Goal: Book appointment/travel/reservation

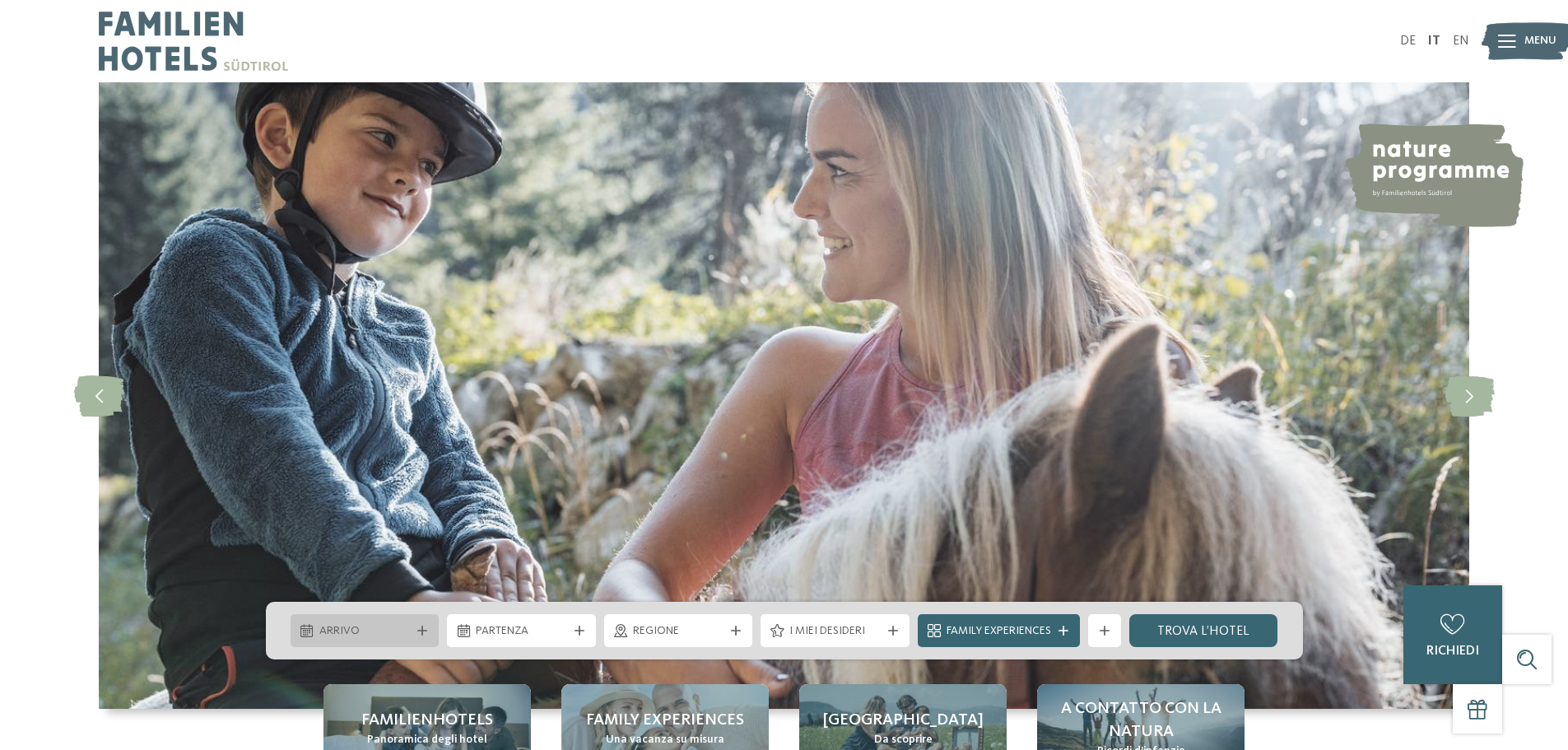
click at [369, 629] on span "Arrivo" at bounding box center [364, 631] width 91 height 17
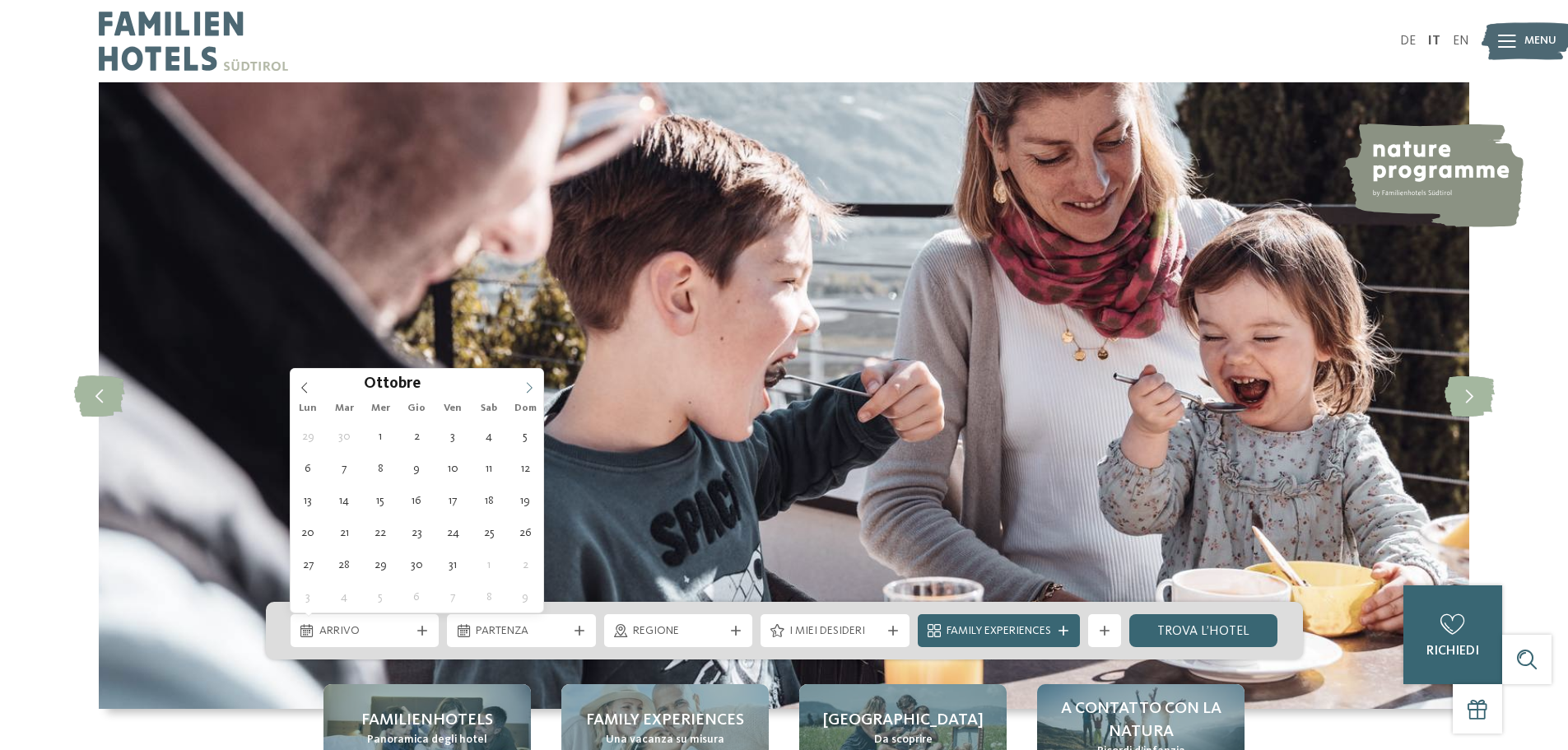
click at [530, 385] on icon at bounding box center [529, 387] width 6 height 11
type input "****"
click at [530, 385] on icon at bounding box center [529, 387] width 6 height 11
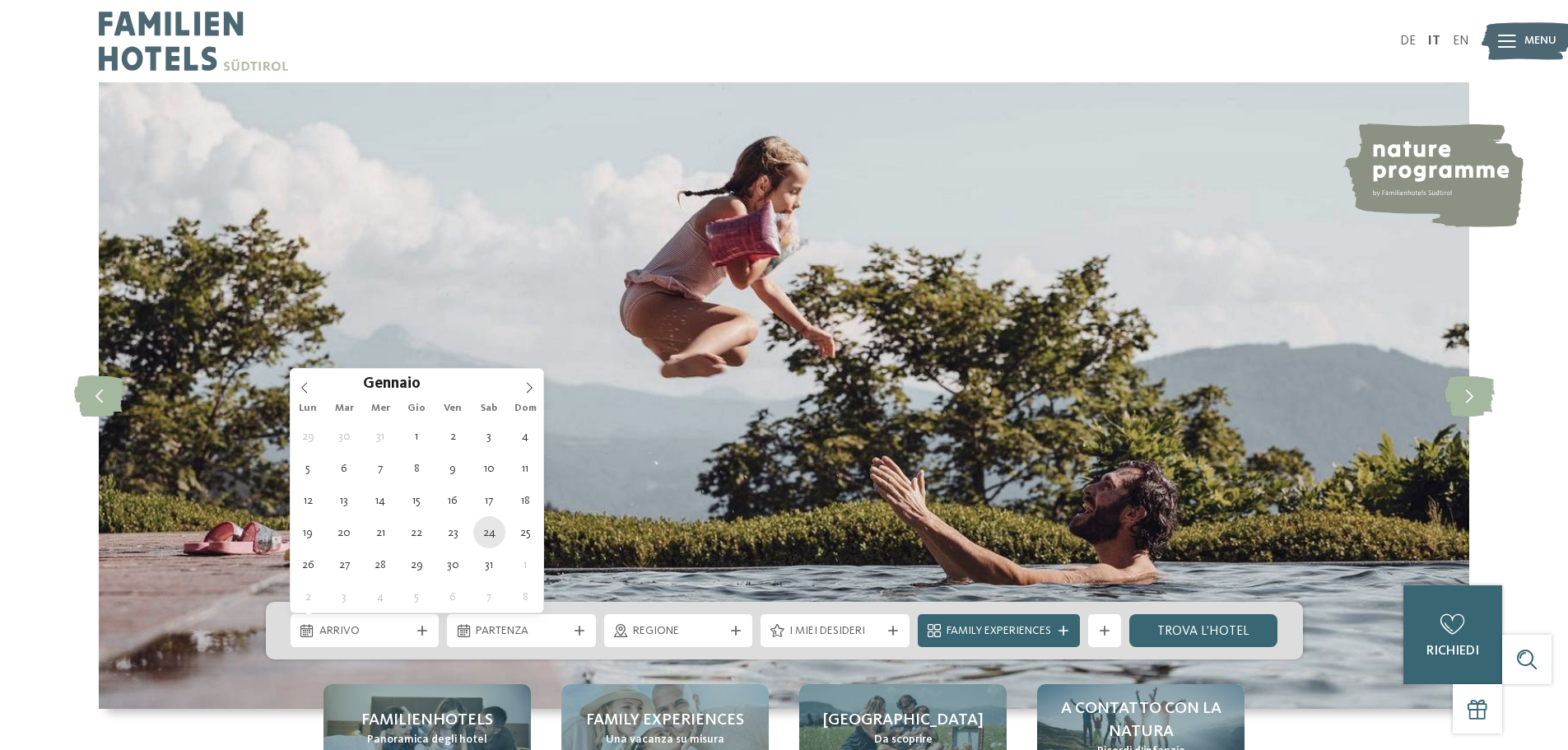
type div "[DATE]"
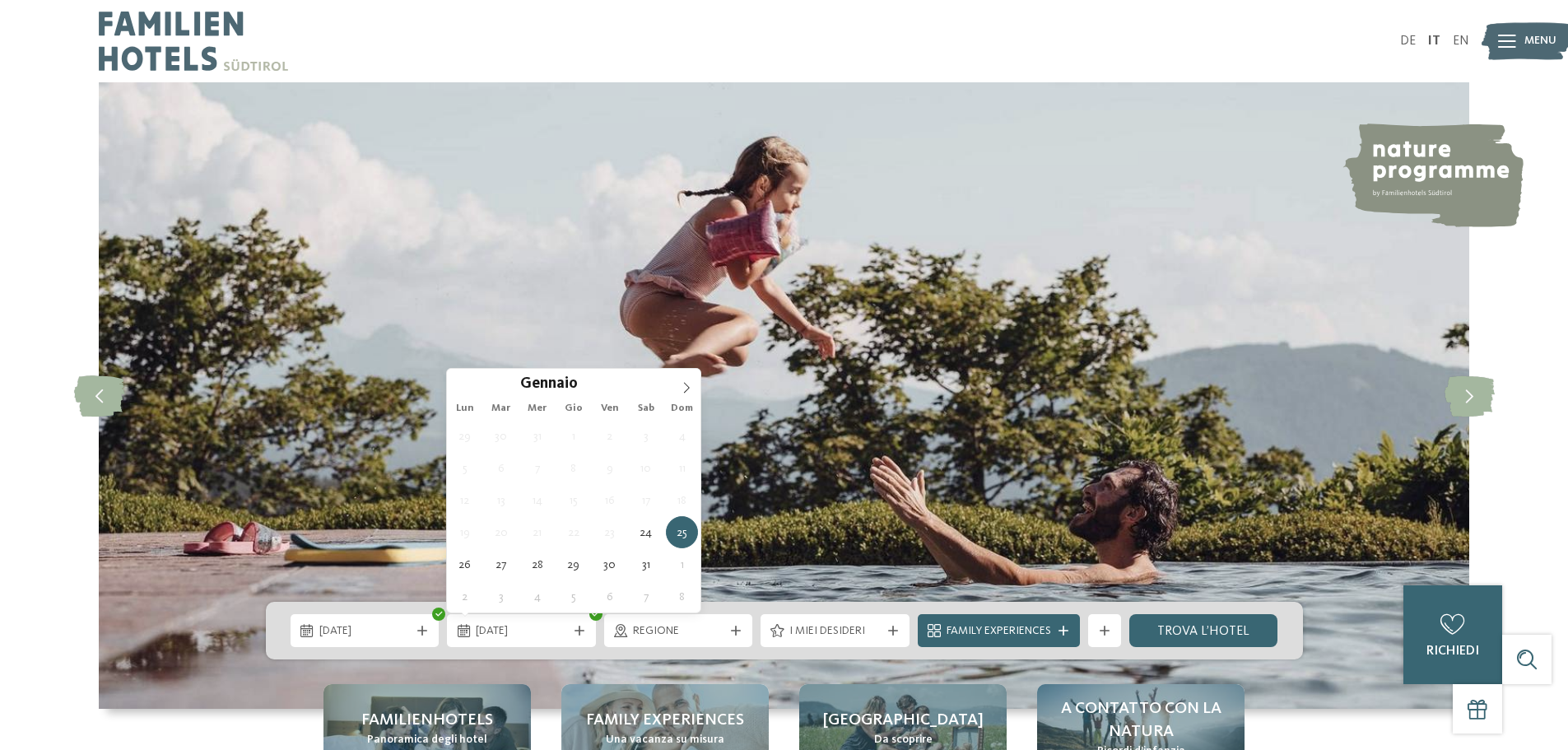
type input "****"
type div "[DATE]"
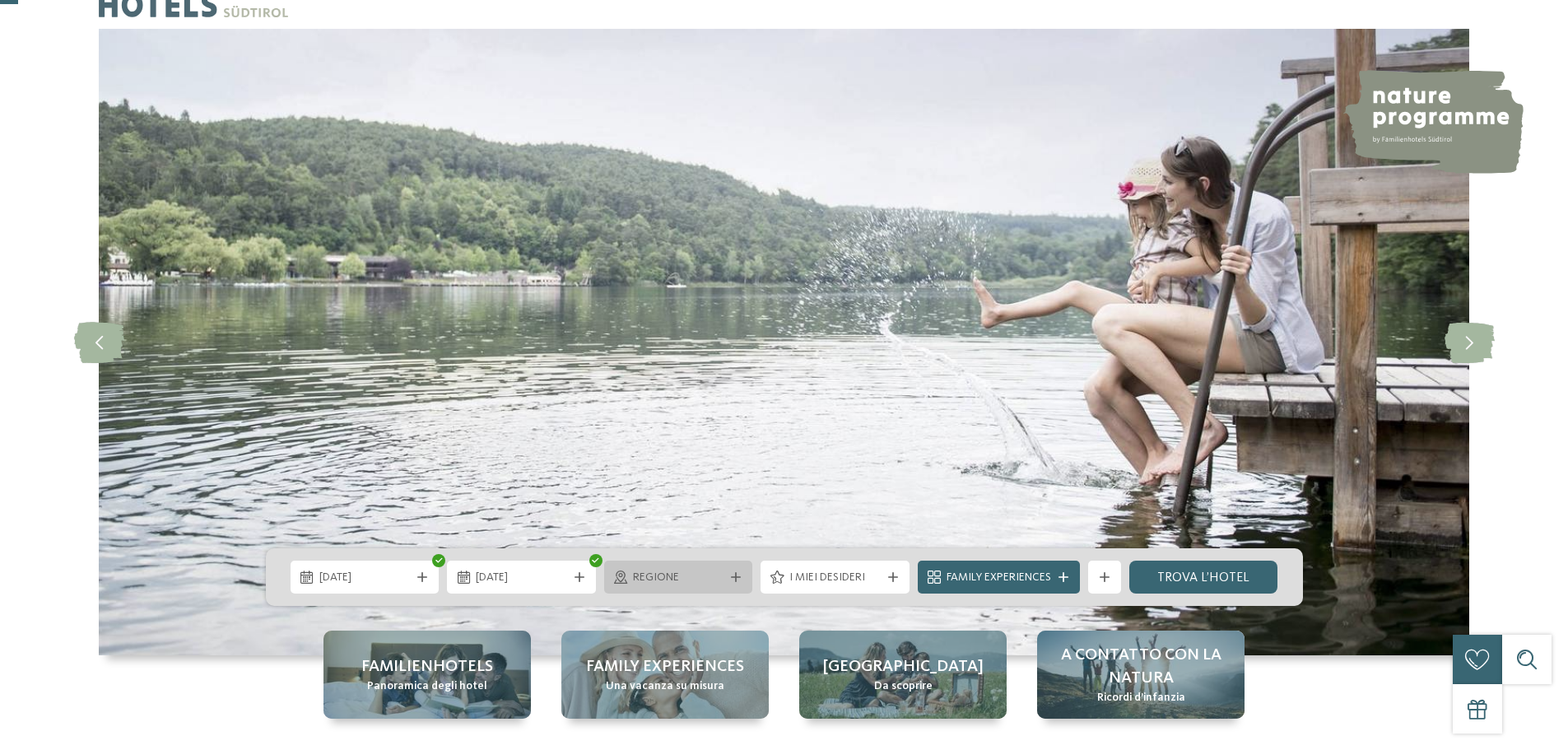
scroll to position [82, 0]
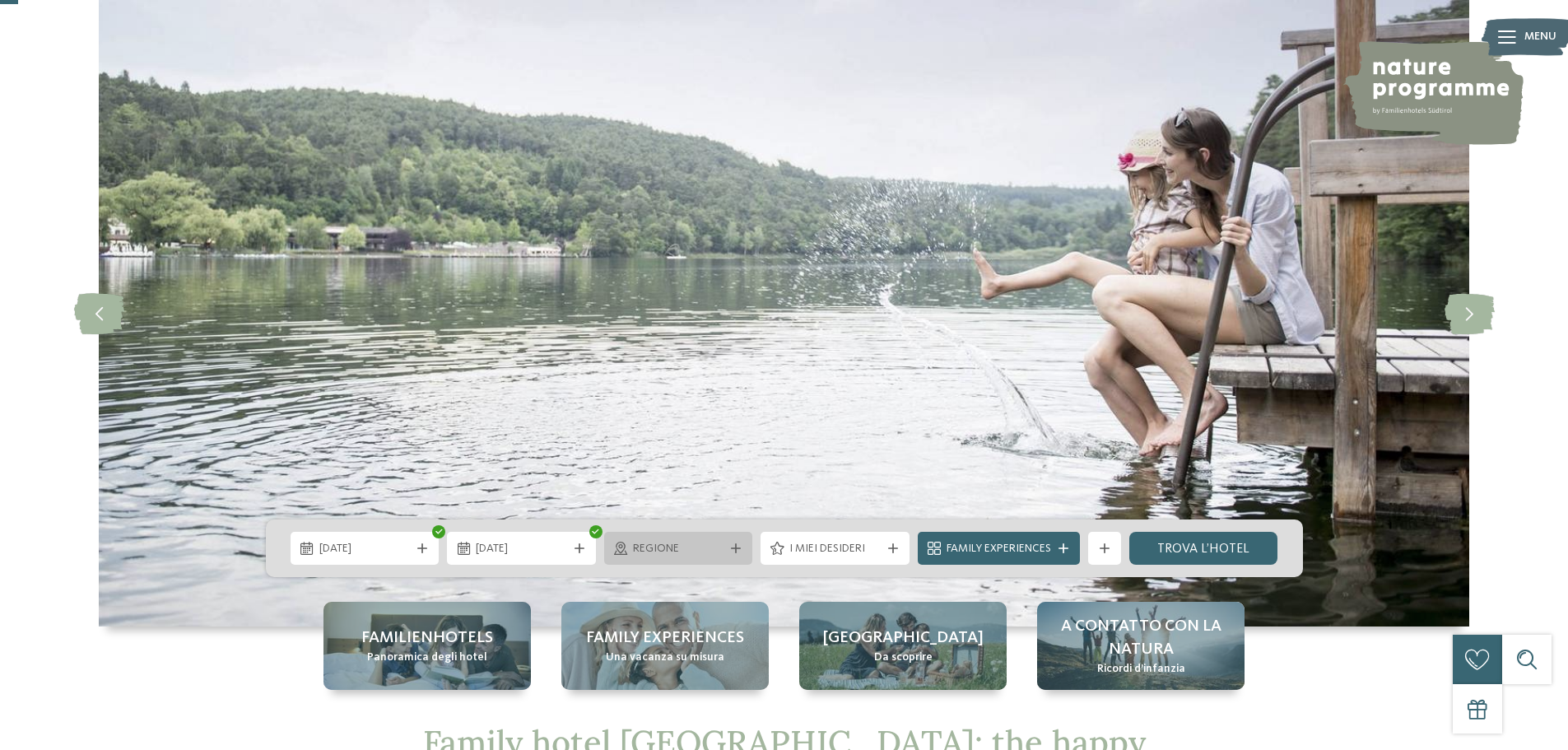
click at [660, 542] on span "Regione" at bounding box center [678, 549] width 91 height 17
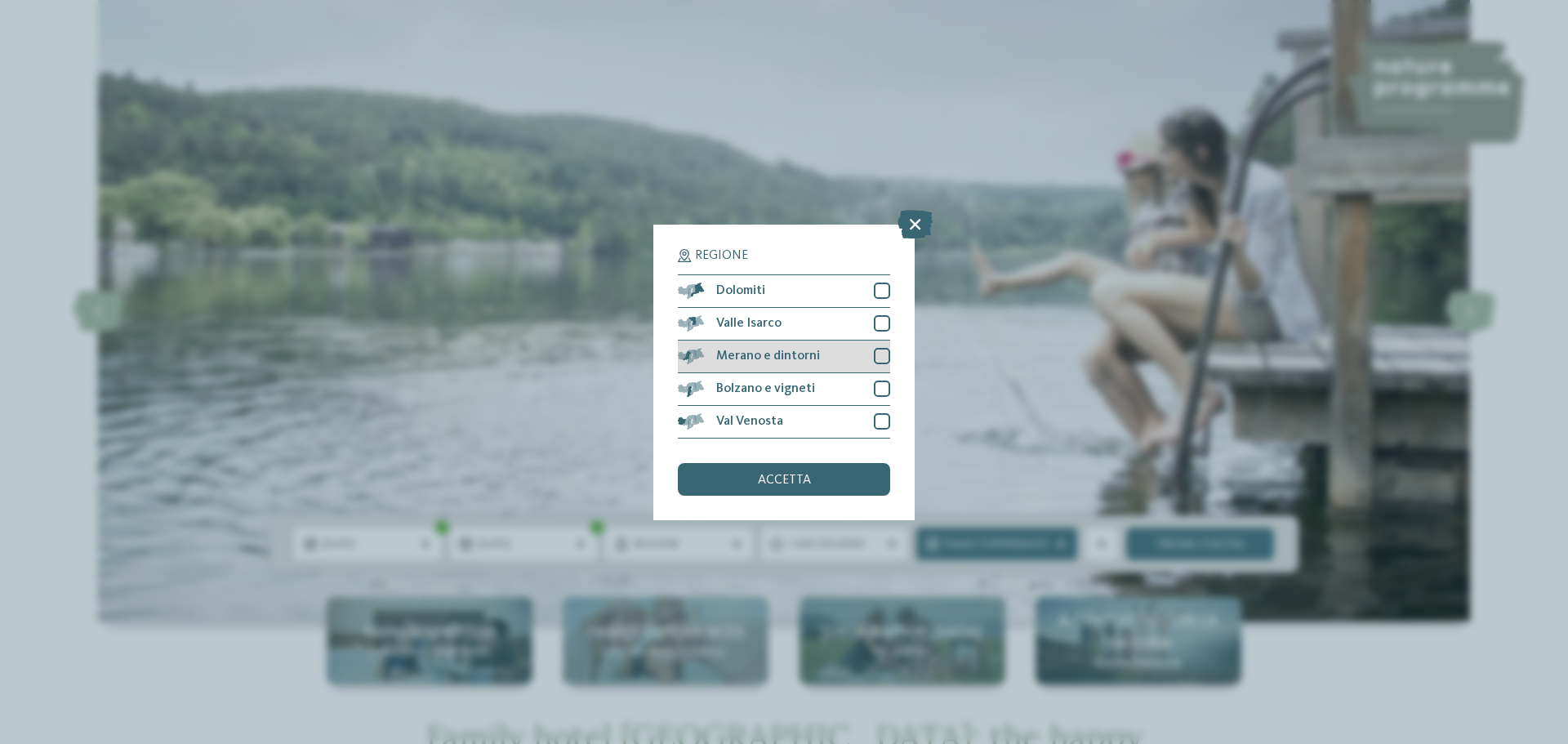
click at [884, 355] on div at bounding box center [882, 356] width 17 height 17
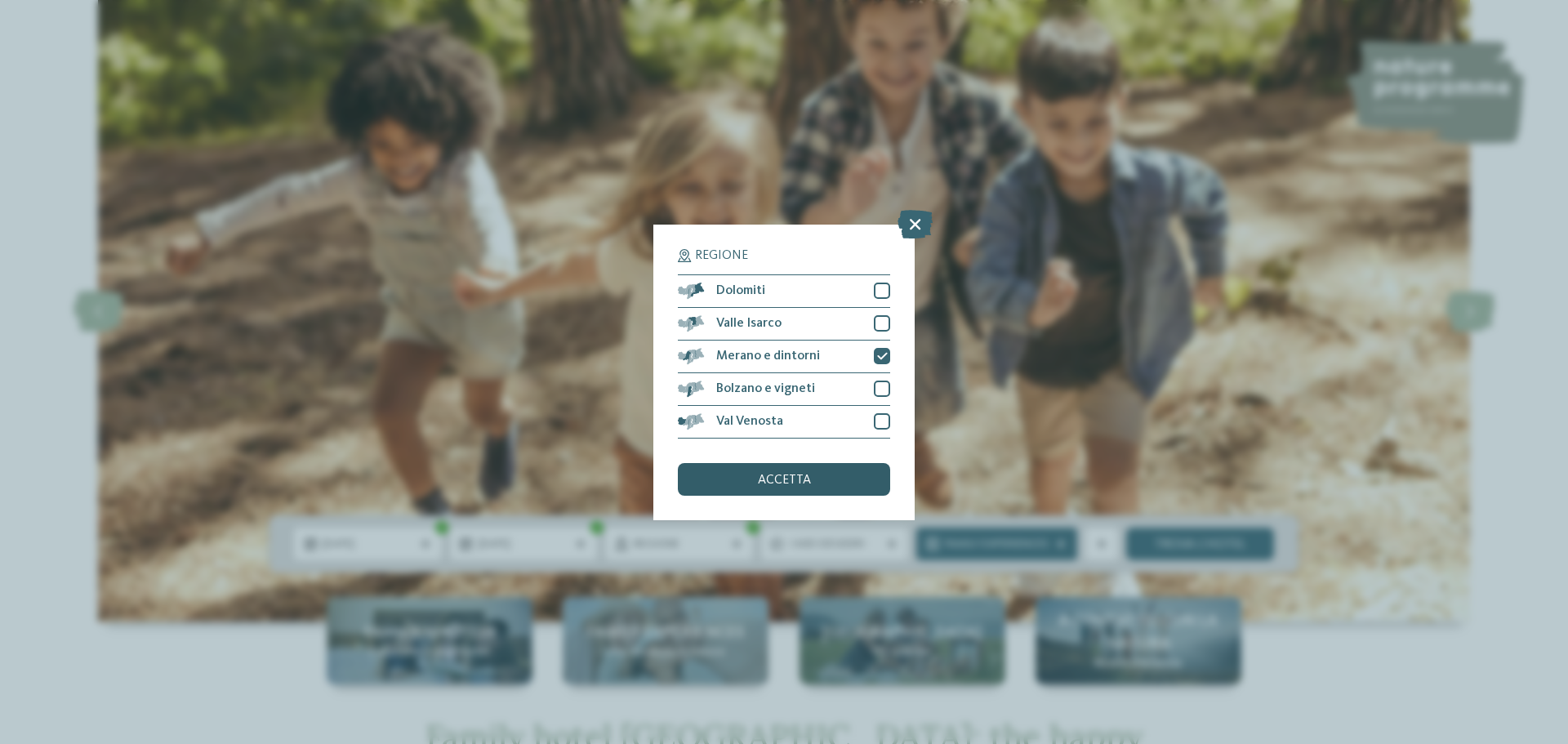
click at [864, 482] on div "accetta" at bounding box center [784, 478] width 213 height 32
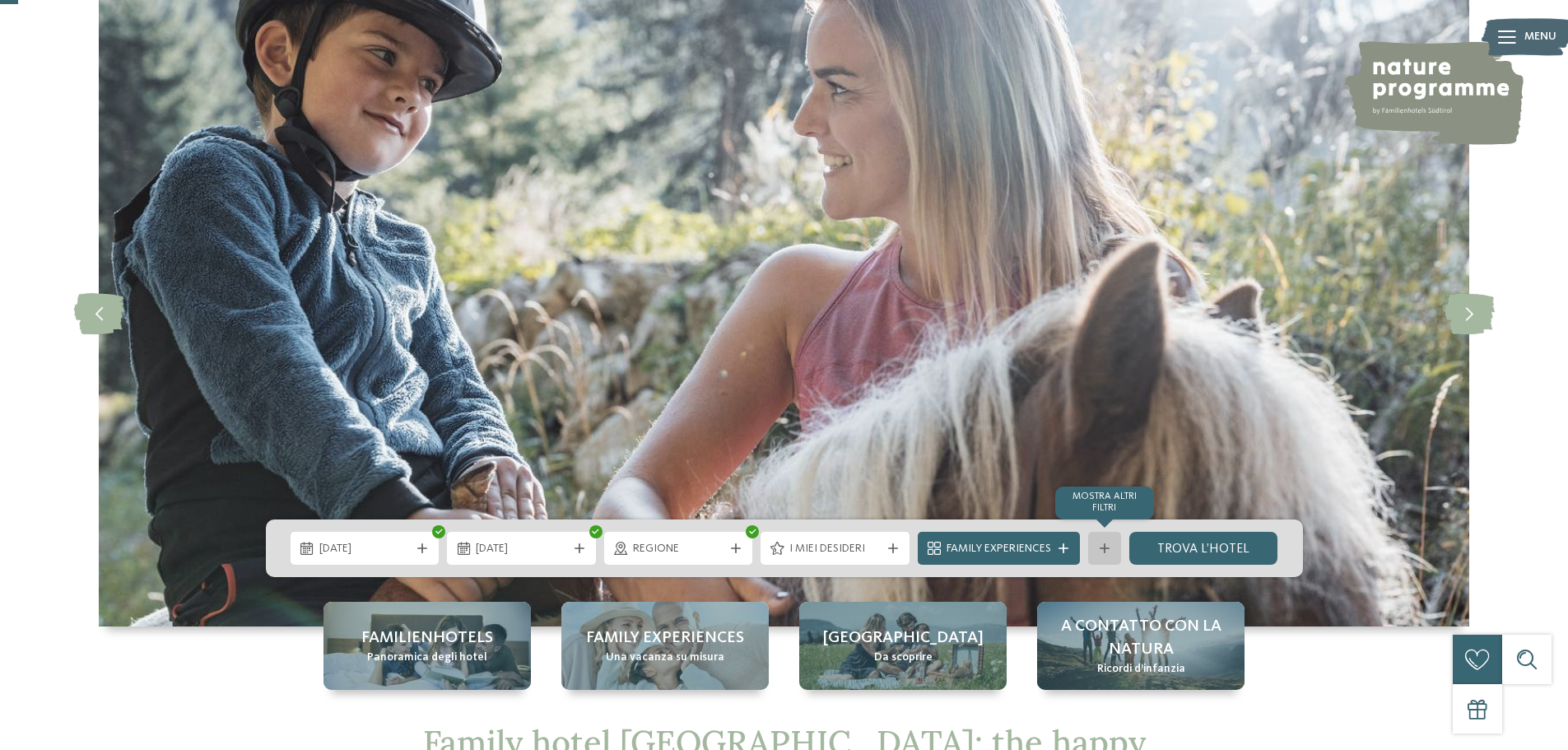
click at [1103, 545] on icon at bounding box center [1105, 548] width 10 height 10
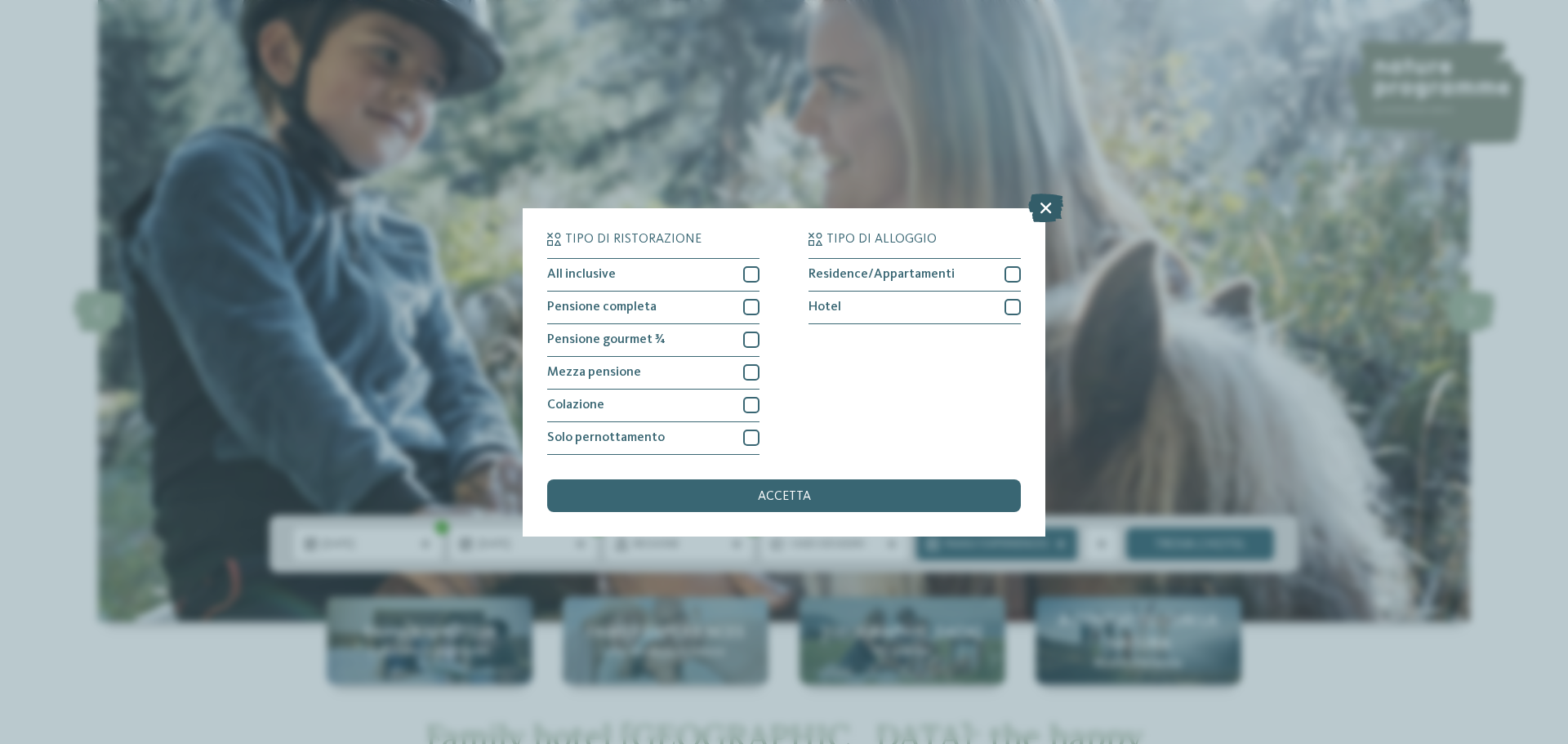
click at [1042, 202] on icon at bounding box center [1046, 207] width 35 height 28
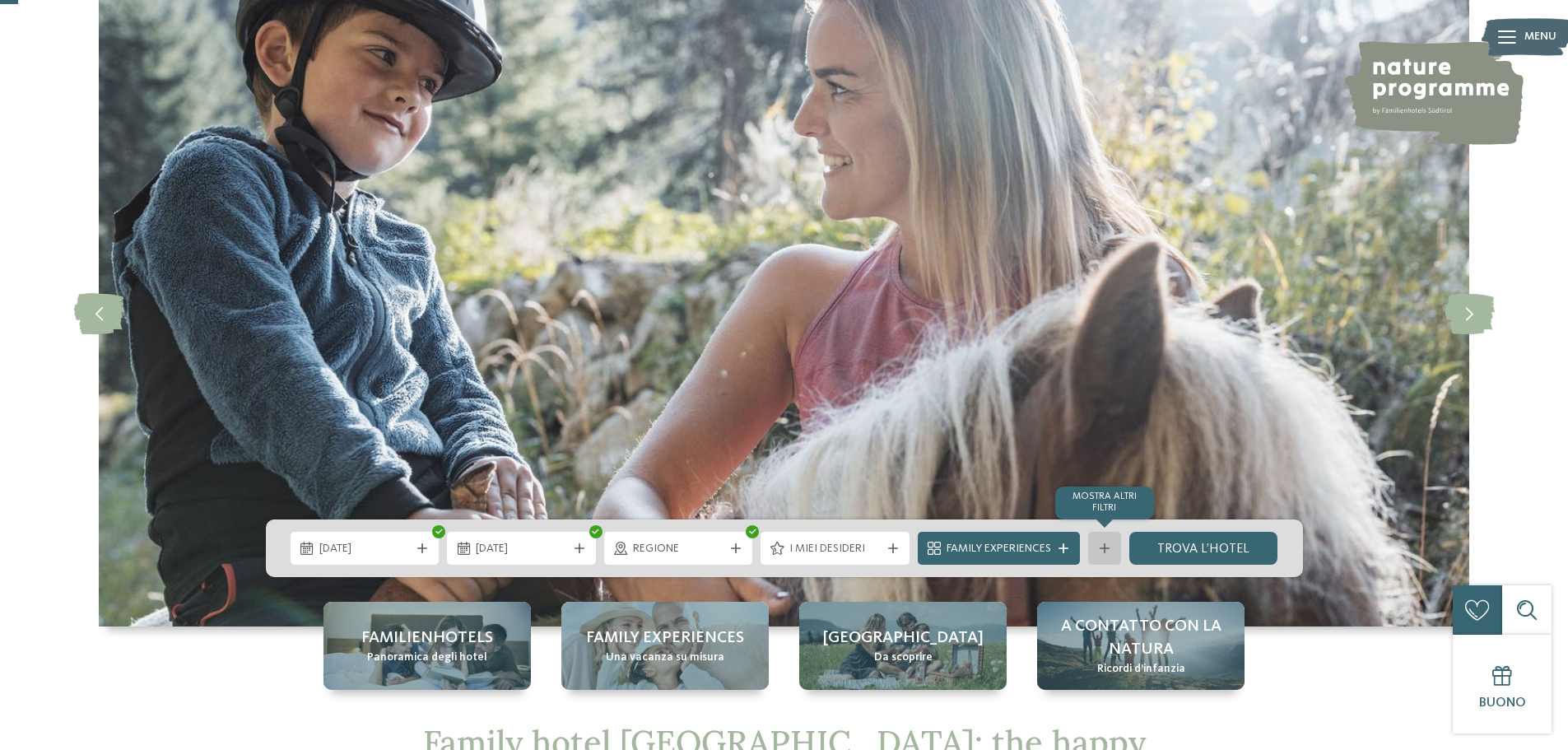
click at [1097, 545] on div at bounding box center [1105, 548] width 17 height 10
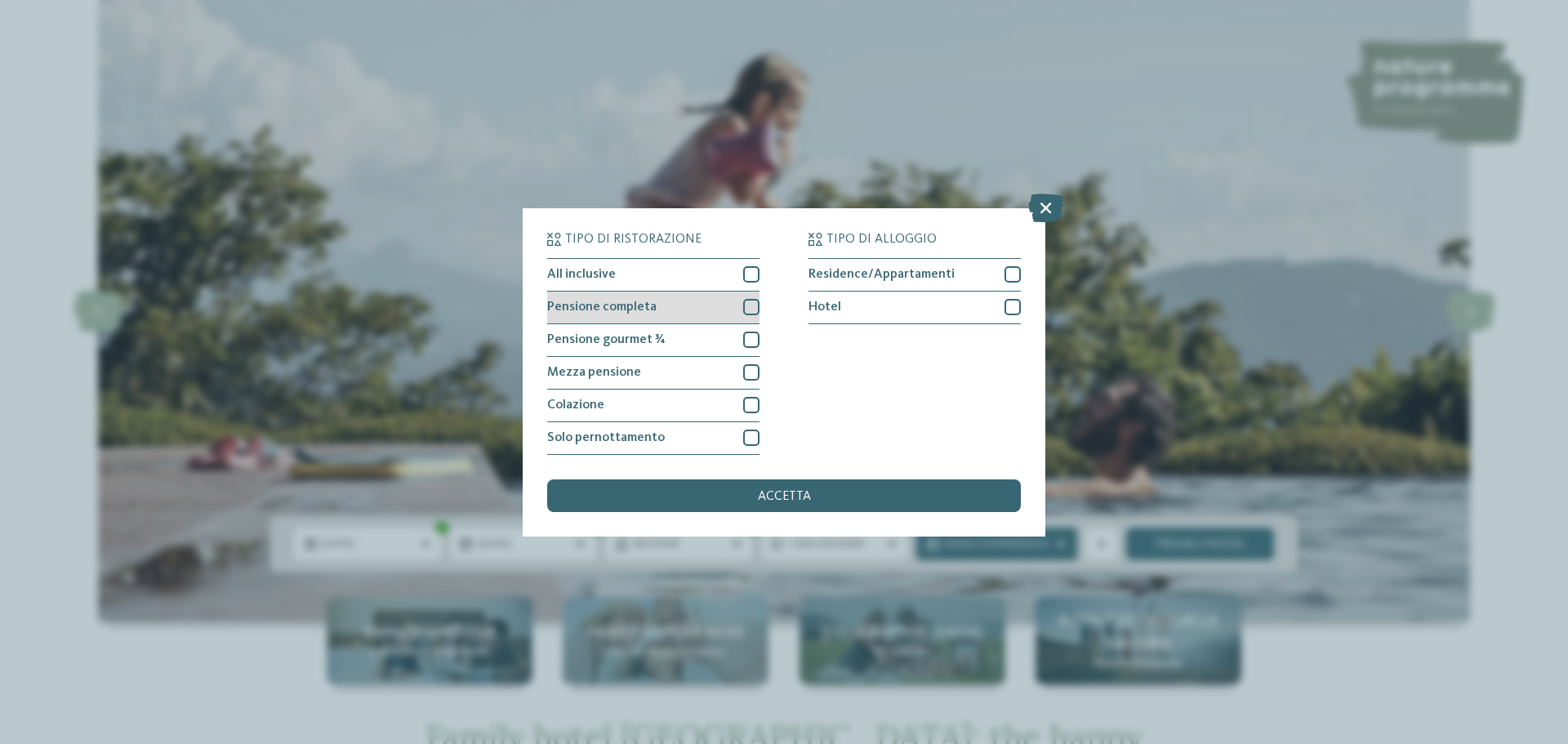
click at [654, 312] on div "Pensione completa" at bounding box center [654, 307] width 213 height 32
click at [669, 369] on div "Mezza pensione" at bounding box center [654, 373] width 213 height 32
click at [766, 491] on span "accetta" at bounding box center [784, 497] width 53 height 13
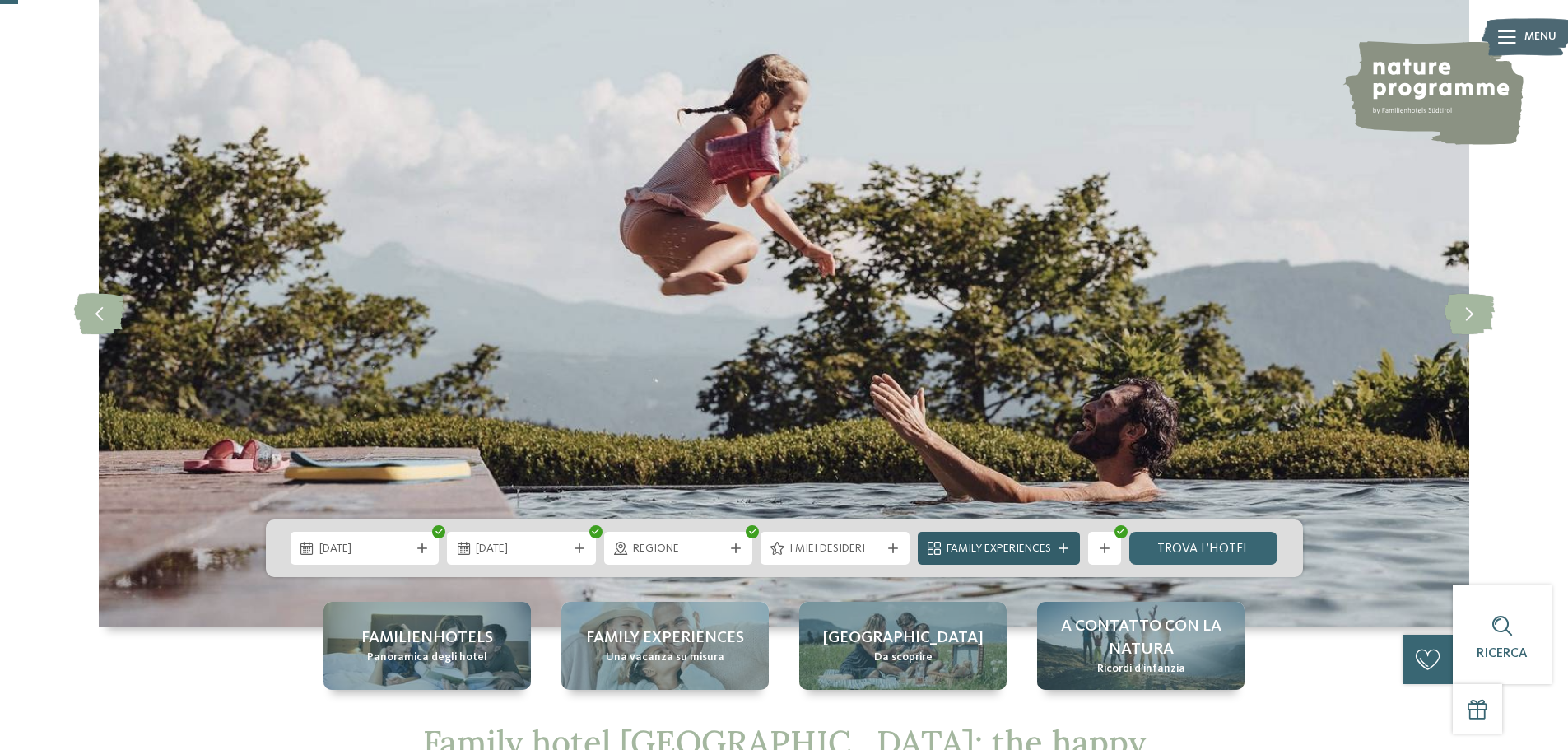
click at [1017, 546] on span "Family Experiences" at bounding box center [999, 549] width 105 height 17
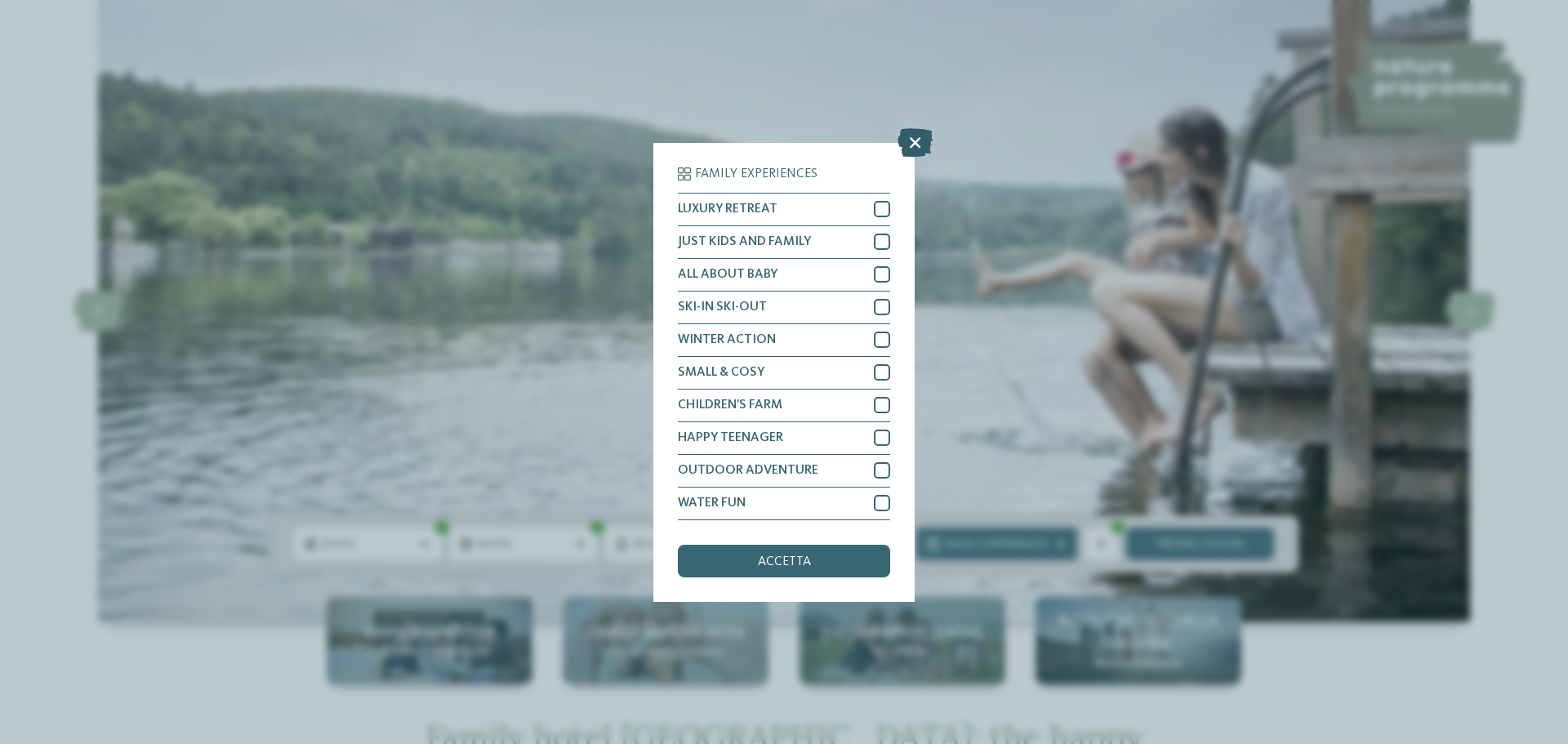
click at [910, 149] on icon at bounding box center [914, 141] width 35 height 28
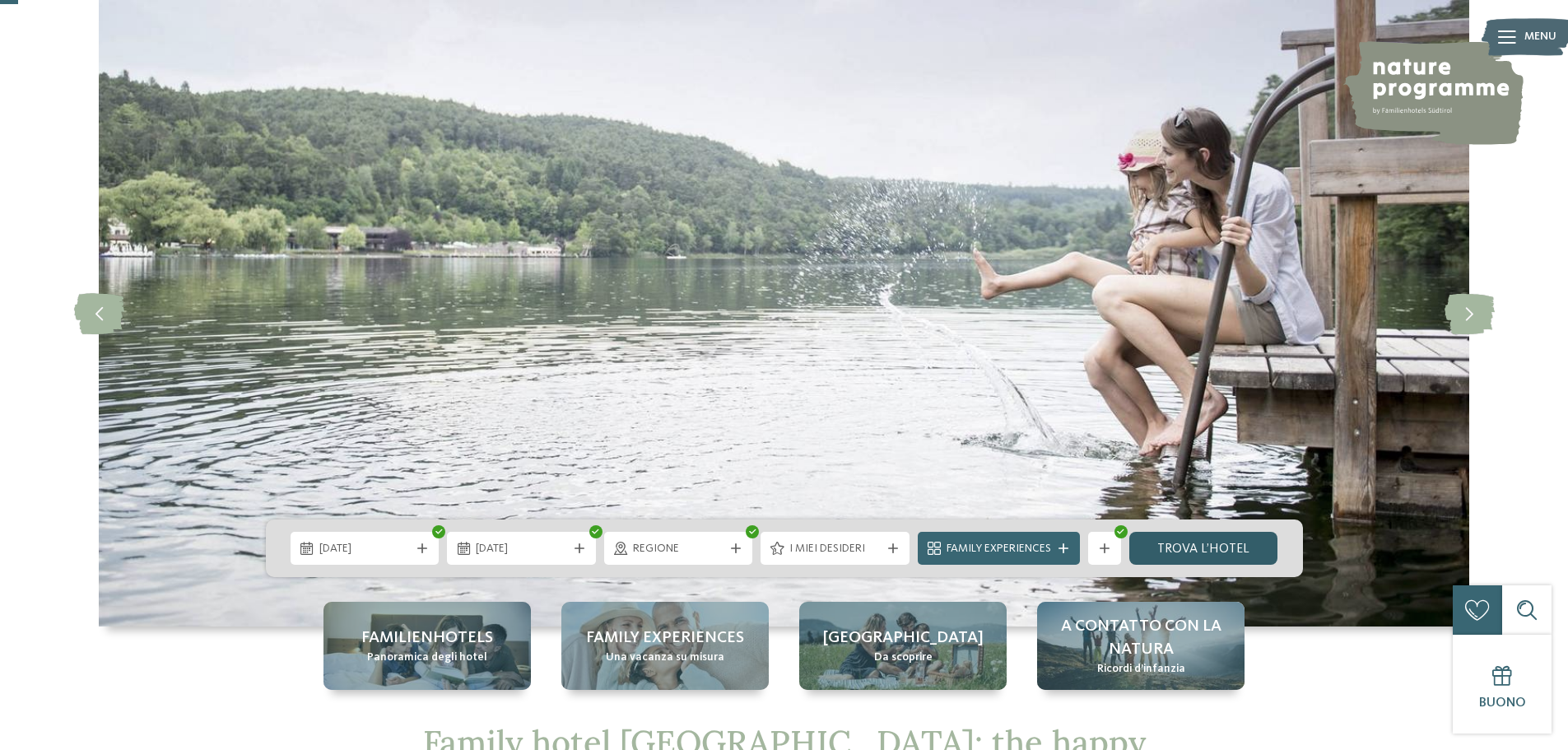
click at [1255, 543] on link "trova l’hotel" at bounding box center [1204, 547] width 149 height 33
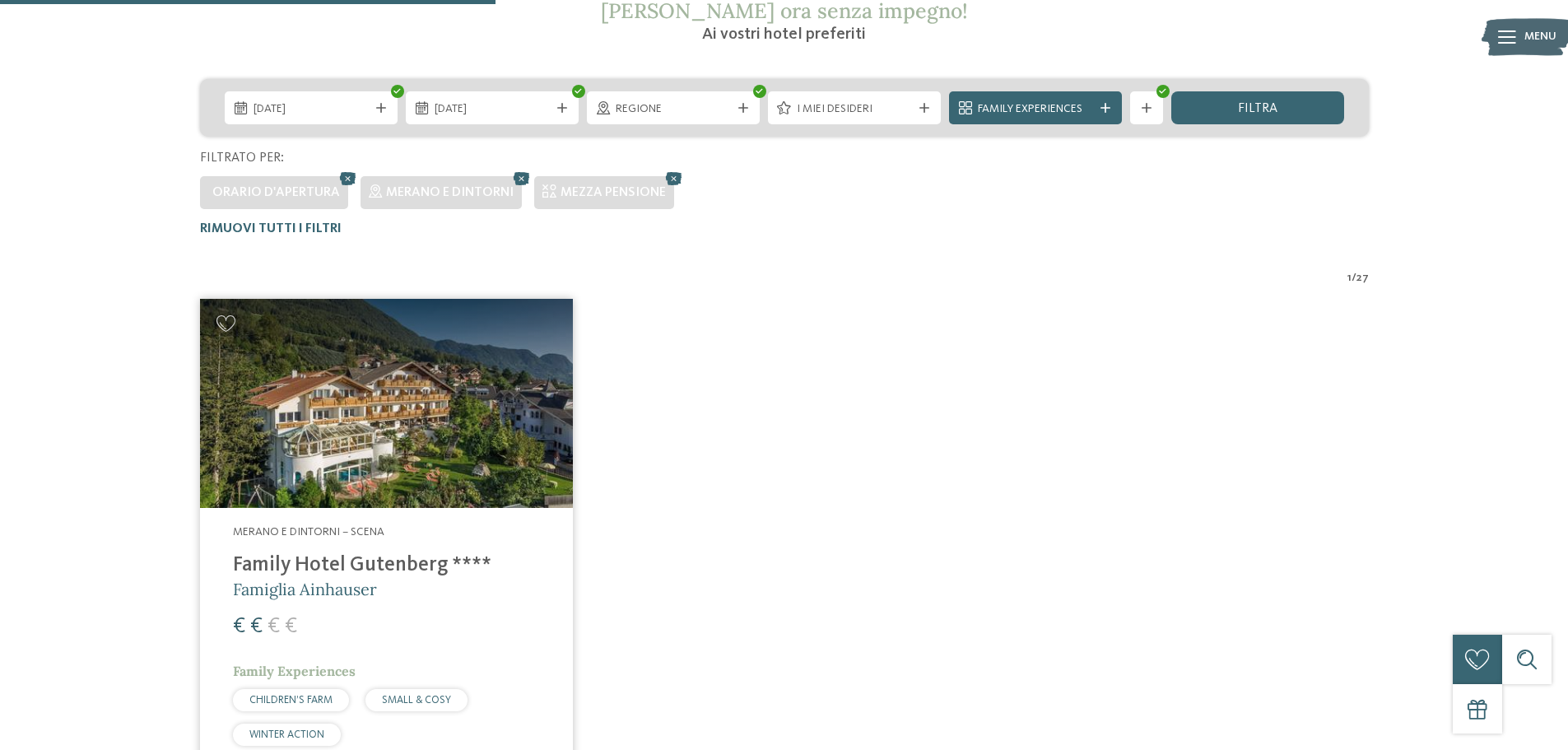
scroll to position [293, 0]
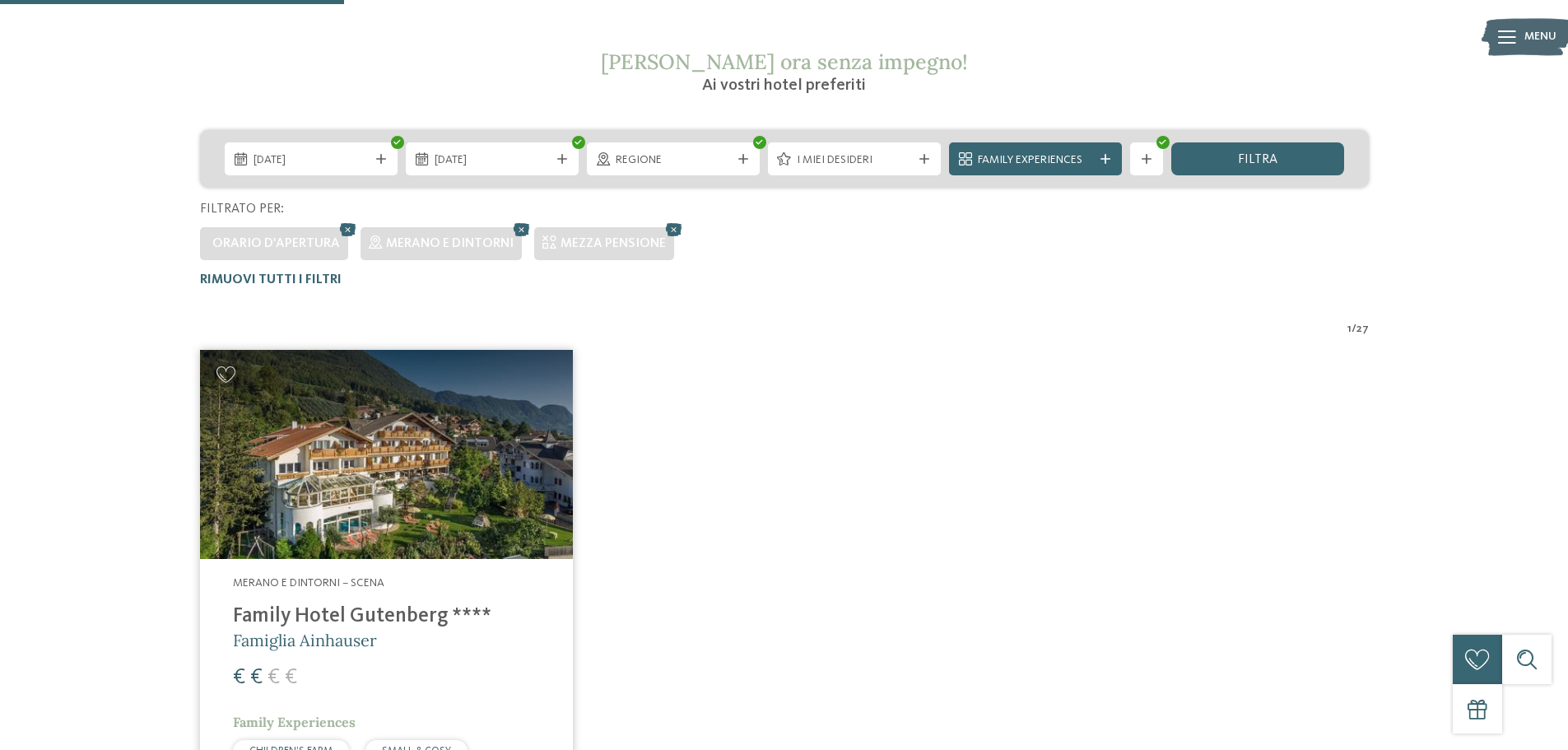
click at [438, 516] on img at bounding box center [386, 455] width 373 height 210
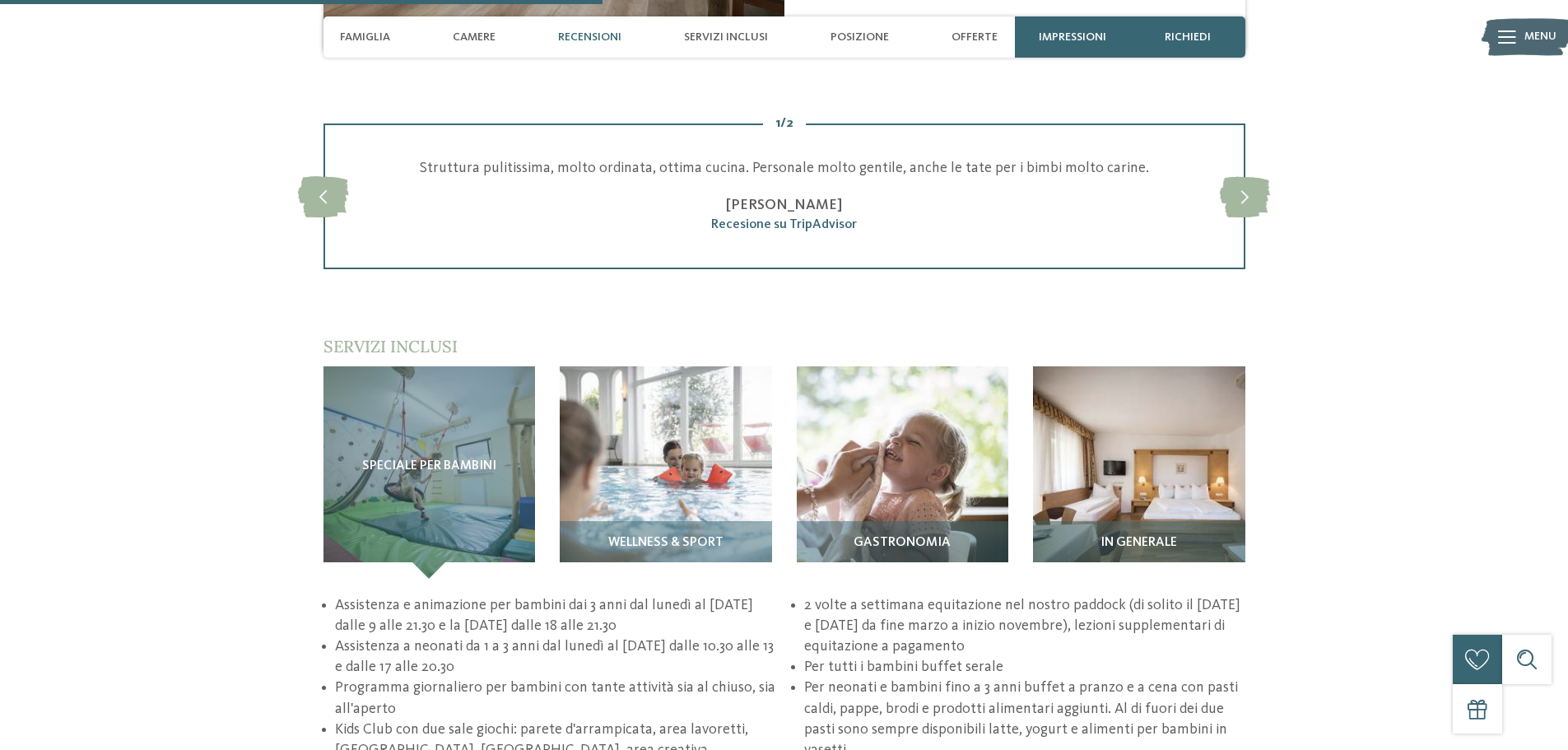
scroll to position [1975, 0]
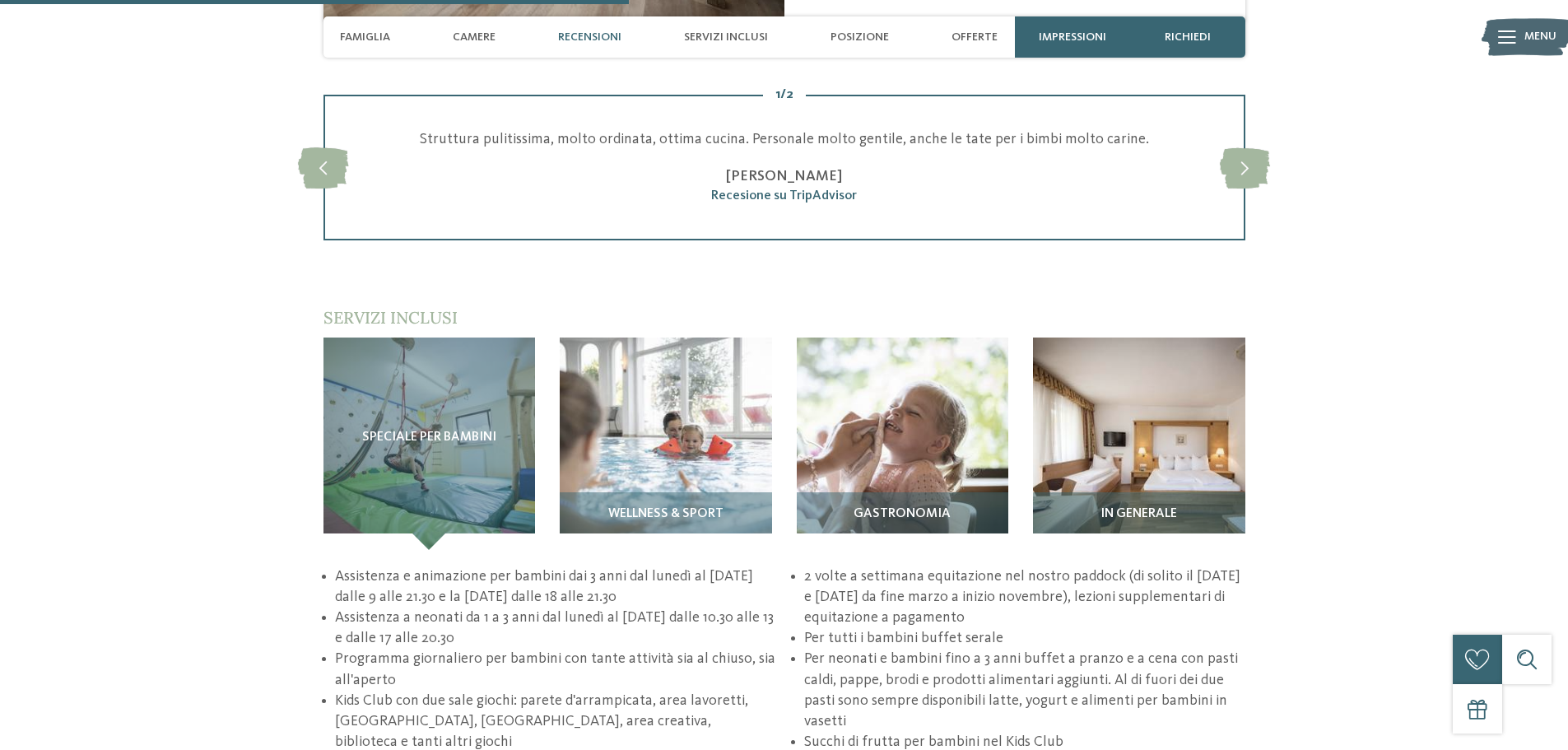
click at [469, 430] on span "Speciale per bambini" at bounding box center [429, 438] width 134 height 15
click at [689, 441] on img at bounding box center [666, 444] width 213 height 213
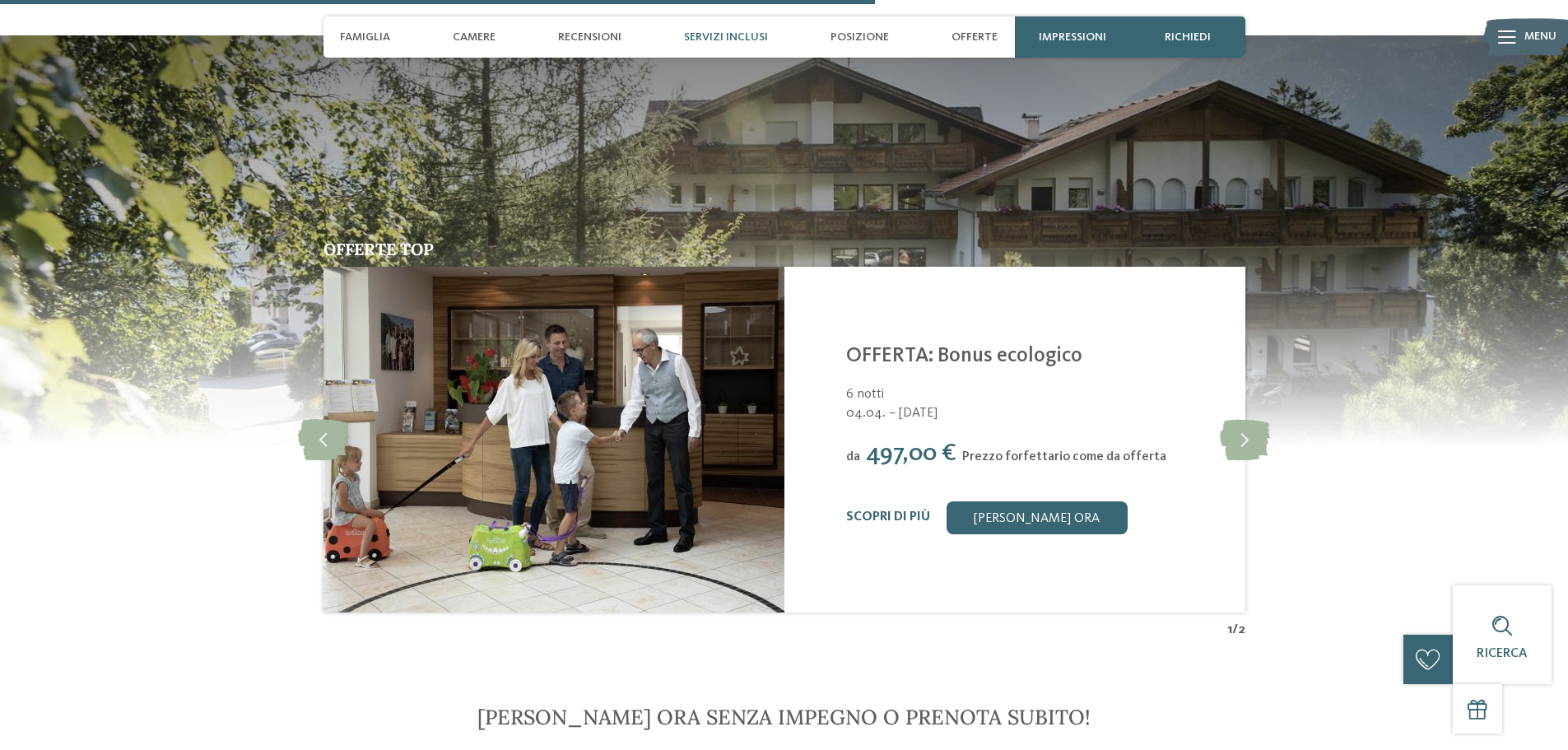
scroll to position [2715, 0]
